Goal: Information Seeking & Learning: Stay updated

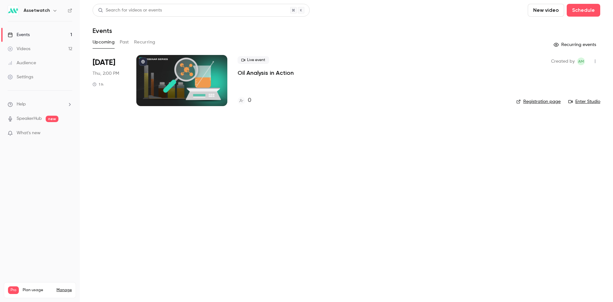
click at [123, 44] on button "Past" at bounding box center [124, 42] width 9 height 10
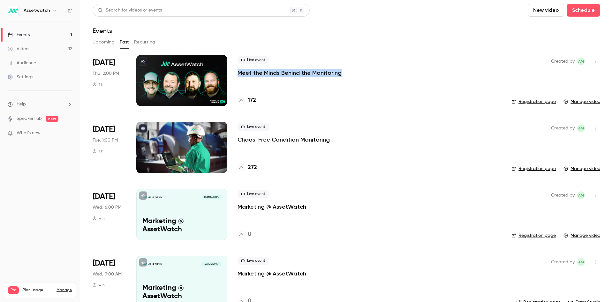
drag, startPoint x: 355, startPoint y: 74, endPoint x: 236, endPoint y: 79, distance: 118.9
click at [236, 79] on li "[DATE] Thu, 2:00 PM 1 h Live event Meet the Minds Behind the Monitoring 172 Cre…" at bounding box center [347, 84] width 508 height 59
copy p "Meet the Minds Behind the Monitoring"
